Goal: Transaction & Acquisition: Purchase product/service

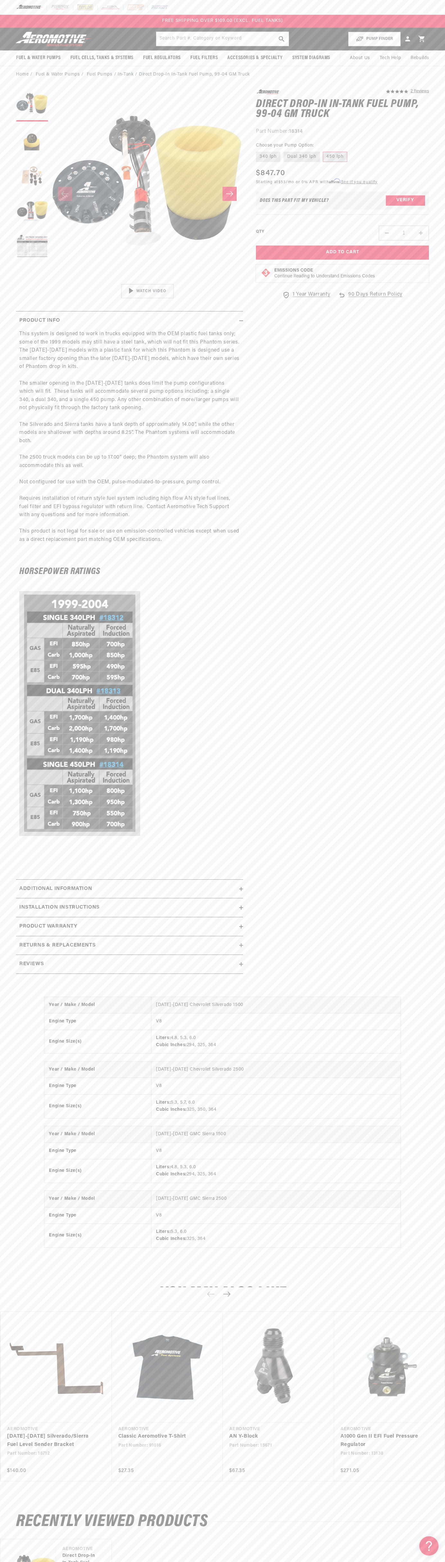
click at [381, 3] on div at bounding box center [222, 7] width 445 height 15
click at [423, 630] on div "5.0 star rating 2 Reviews Direct Drop-In In-Tank Fuel Pump, 99-04 GM Truck Dire…" at bounding box center [336, 534] width 186 height 891
click at [64, 1556] on html "Skip to content Your cart Your cart is empty Loading... You may also like Subto…" at bounding box center [222, 781] width 445 height 1562
click at [5, 904] on section "5.0 star rating 2 Reviews Direct Drop-In In-Tank Fuel Pump, 99-04 GM Truck Dire…" at bounding box center [222, 533] width 445 height 901
